Goal: Find specific page/section: Find specific page/section

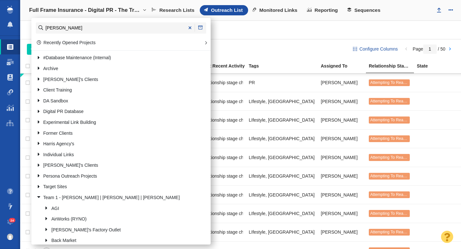
type input "john st"
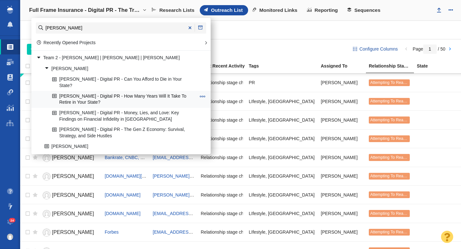
click at [127, 93] on link "[PERSON_NAME] - Digital PR - How Many Years Will It Take To Retire in Your Stat…" at bounding box center [124, 99] width 147 height 16
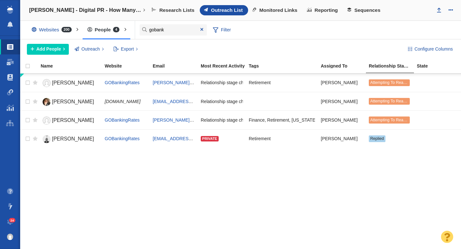
type input "gobank"
click at [281, 13] on link "Monitored Links" at bounding box center [275, 10] width 55 height 10
